Goal: Transaction & Acquisition: Purchase product/service

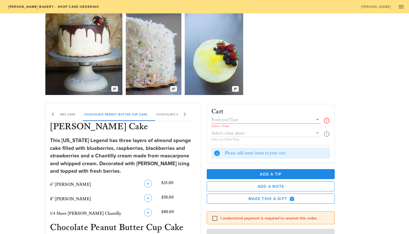
scroll to position [19, 0]
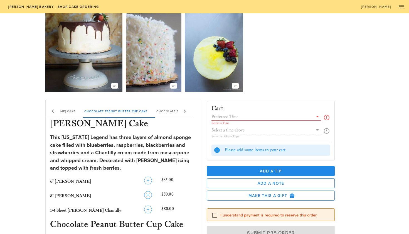
click at [218, 66] on img at bounding box center [214, 49] width 58 height 83
click at [157, 63] on img at bounding box center [154, 49] width 56 height 83
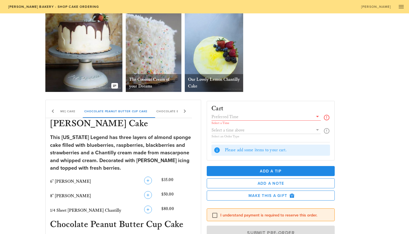
click at [148, 80] on div "The Coconut Cream of your Dreams" at bounding box center [154, 83] width 56 height 18
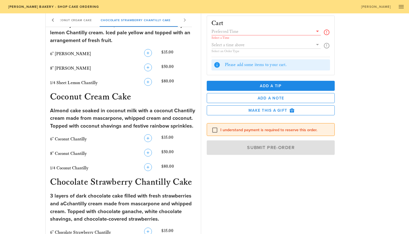
scroll to position [405, 0]
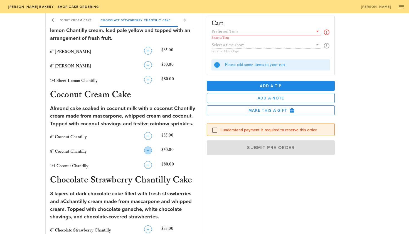
click at [147, 147] on icon "button" at bounding box center [148, 150] width 7 height 7
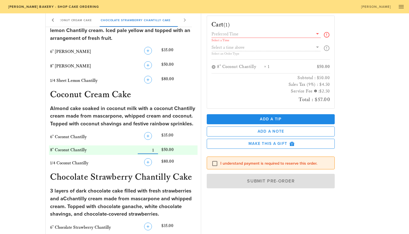
click at [232, 34] on input "text" at bounding box center [261, 33] width 101 height 7
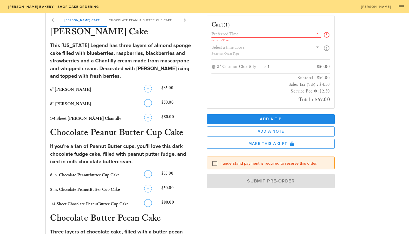
scroll to position [100, 0]
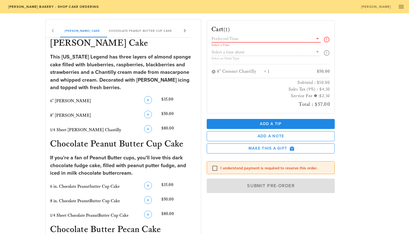
click at [235, 37] on input "text" at bounding box center [261, 38] width 101 height 7
click at [238, 39] on input "text" at bounding box center [261, 38] width 101 height 7
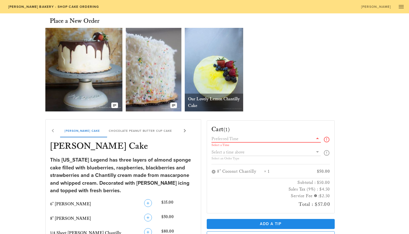
scroll to position [0, 0]
click at [220, 139] on input "text" at bounding box center [261, 138] width 101 height 7
click at [317, 137] on icon at bounding box center [317, 138] width 7 height 7
click at [227, 142] on div at bounding box center [265, 138] width 109 height 7
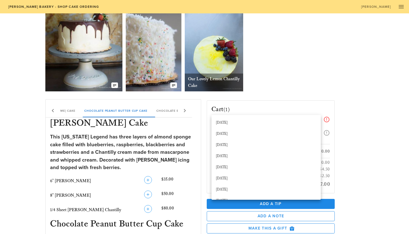
click at [293, 82] on div "Our Delicious Chocolate Strawberry Chantilly Cake The Coconut Cream of your Dre…" at bounding box center [204, 50] width 318 height 88
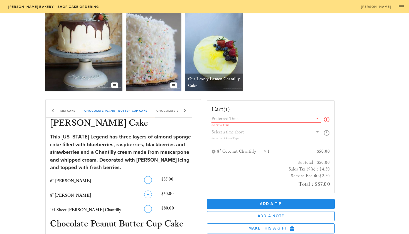
click at [245, 118] on input "text" at bounding box center [261, 118] width 101 height 7
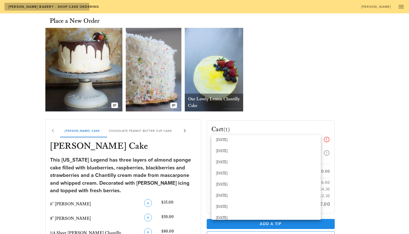
click at [23, 7] on span "[PERSON_NAME] Bakery - Shop Cake Ordering" at bounding box center [53, 7] width 91 height 4
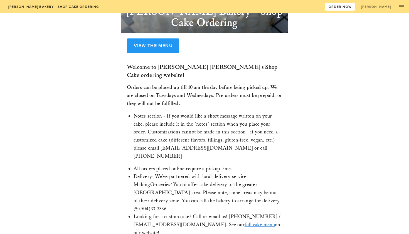
scroll to position [71, 0]
click at [244, 221] on link "full cake menu" at bounding box center [259, 224] width 30 height 6
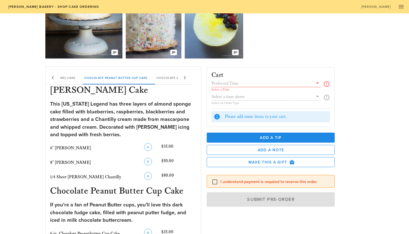
scroll to position [54, 0]
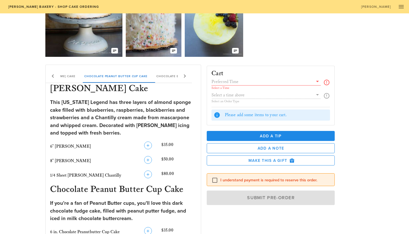
drag, startPoint x: 281, startPoint y: 81, endPoint x: 329, endPoint y: 77, distance: 47.4
click at [293, 78] on input "text" at bounding box center [261, 81] width 101 height 7
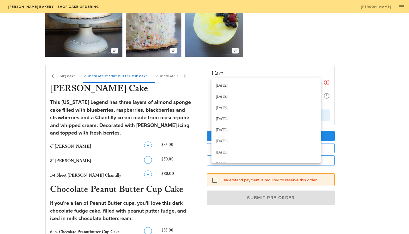
click at [325, 82] on icon at bounding box center [326, 82] width 7 height 7
click at [277, 78] on div "[DATE] [DATE] [DATE] [DATE] [DATE] [DATE] [DATE] [DATE] [DATE] [DATE] [DATE] [D…" at bounding box center [265, 191] width 109 height 227
click at [354, 157] on div "Cart Select a Time Select an Order Type Please add some items to your cart. Add…" at bounding box center [284, 169] width 162 height 217
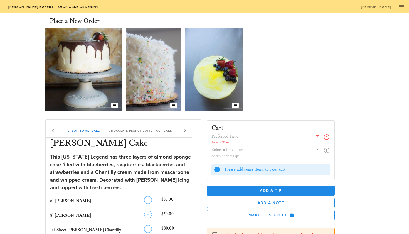
scroll to position [0, 0]
click at [26, 6] on span "[PERSON_NAME] Bakery - Shop Cake Ordering" at bounding box center [53, 7] width 91 height 4
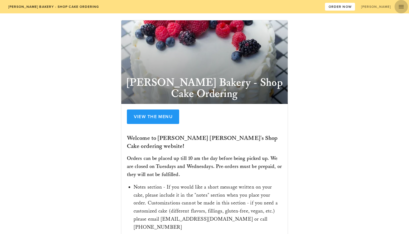
click at [399, 6] on icon "button" at bounding box center [401, 6] width 7 height 7
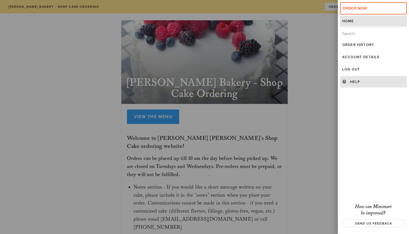
click at [351, 80] on div "Help" at bounding box center [377, 82] width 54 height 4
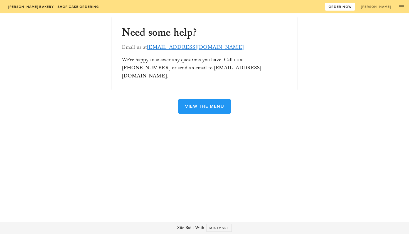
click at [167, 47] on link "[EMAIL_ADDRESS][DOMAIN_NAME]" at bounding box center [195, 47] width 97 height 9
